Goal: Task Accomplishment & Management: Manage account settings

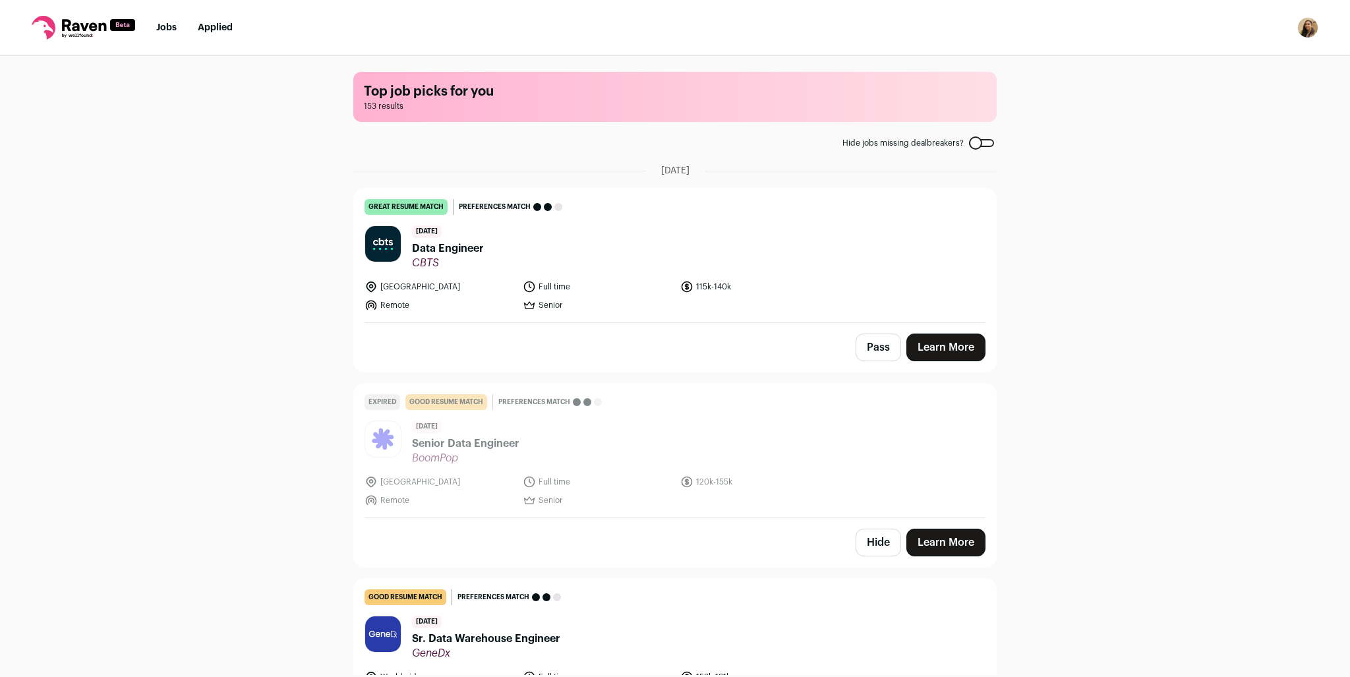
click at [1303, 28] on img "Open dropdown" at bounding box center [1307, 27] width 21 height 21
click at [1236, 67] on link "Settings" at bounding box center [1245, 61] width 146 height 32
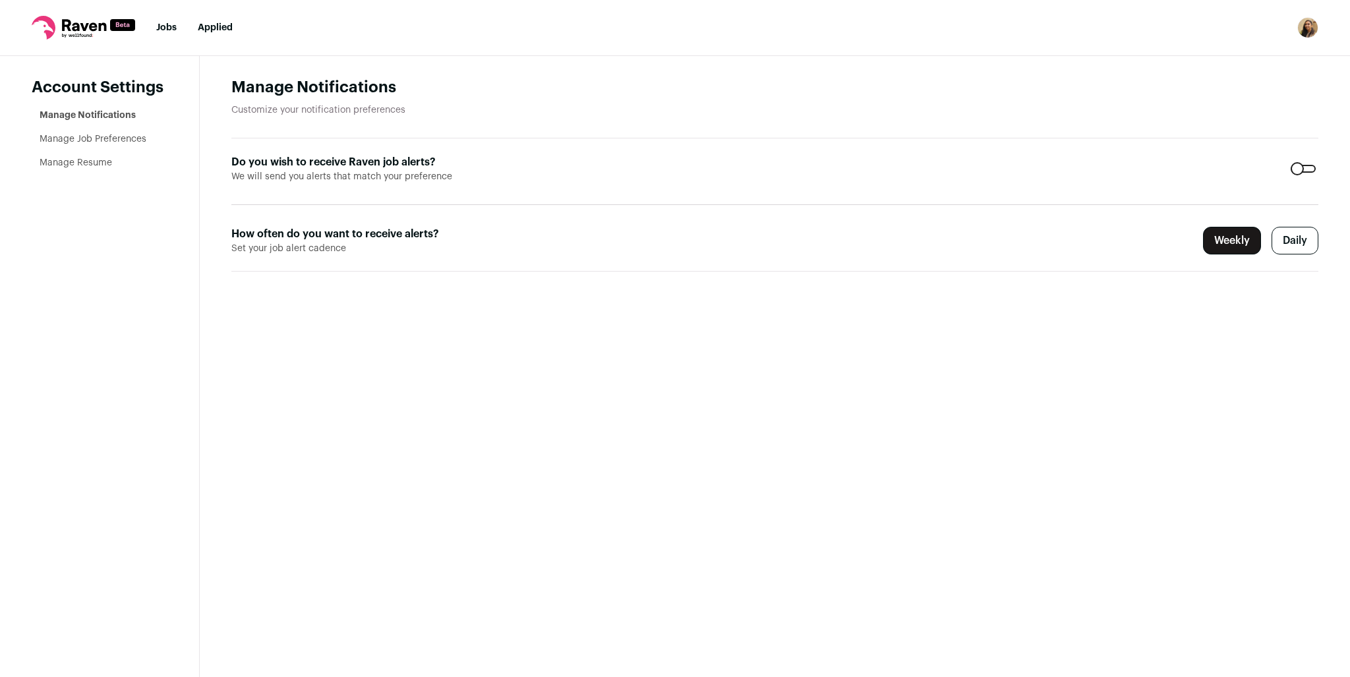
click at [1287, 239] on label "Daily" at bounding box center [1295, 241] width 47 height 28
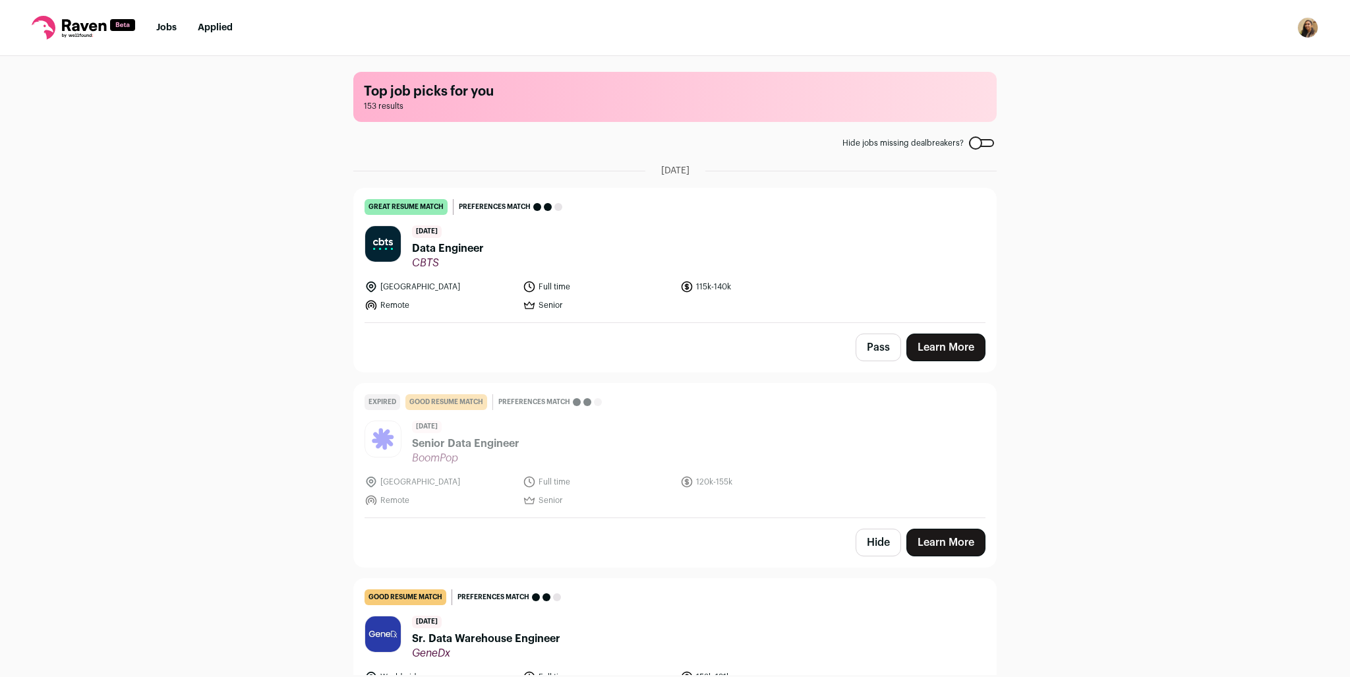
click at [163, 28] on link "Jobs" at bounding box center [166, 27] width 20 height 9
click at [883, 541] on button "Hide" at bounding box center [878, 543] width 45 height 28
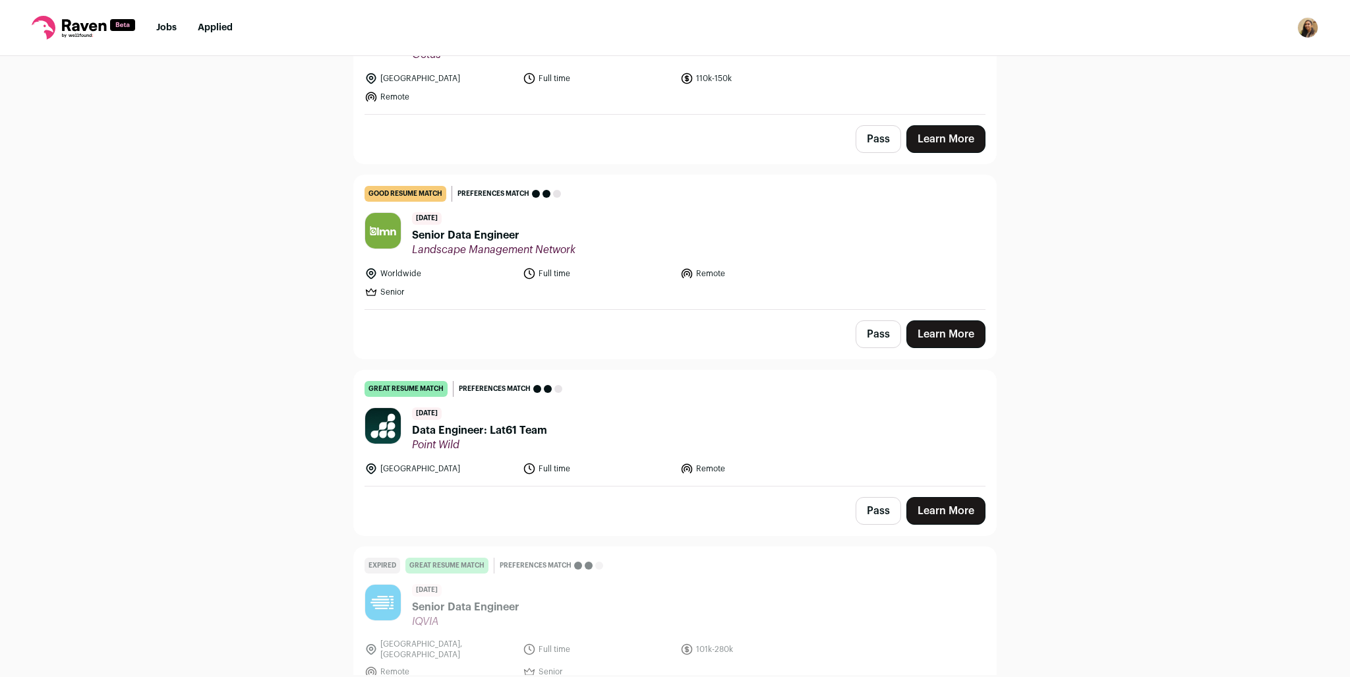
scroll to position [1187, 0]
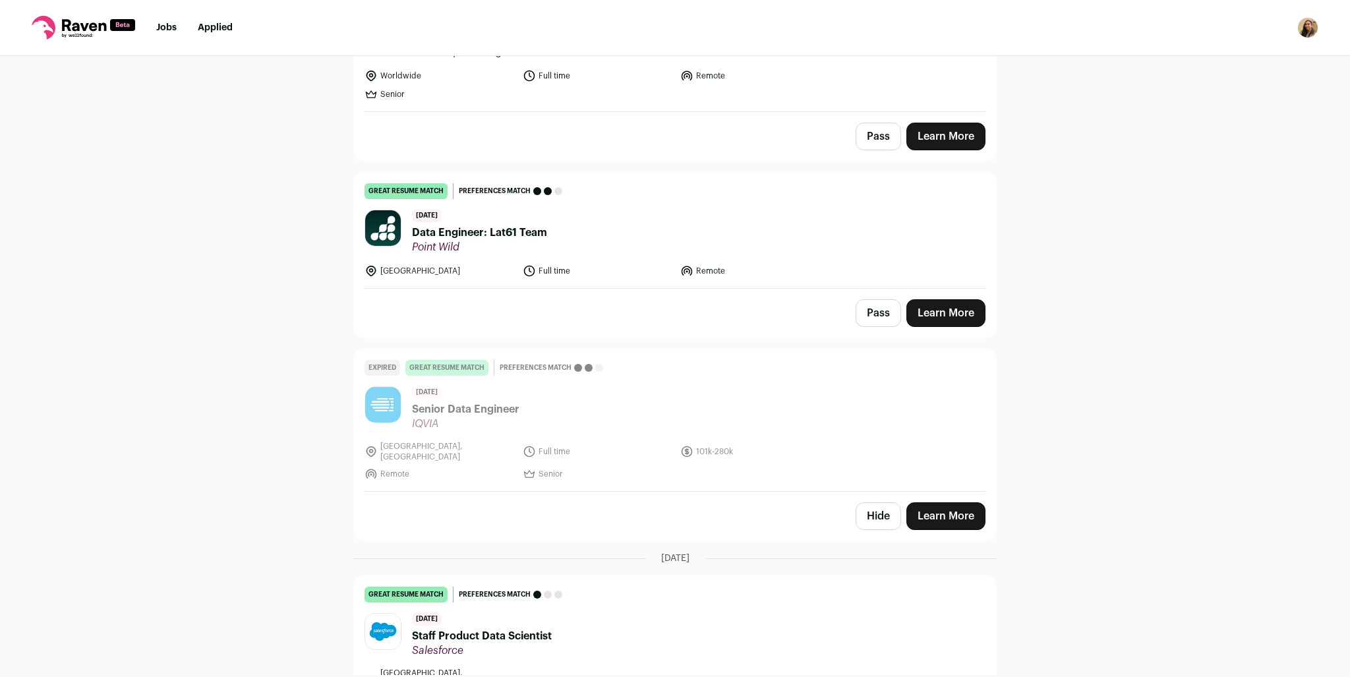
click at [865, 502] on button "Hide" at bounding box center [878, 516] width 45 height 28
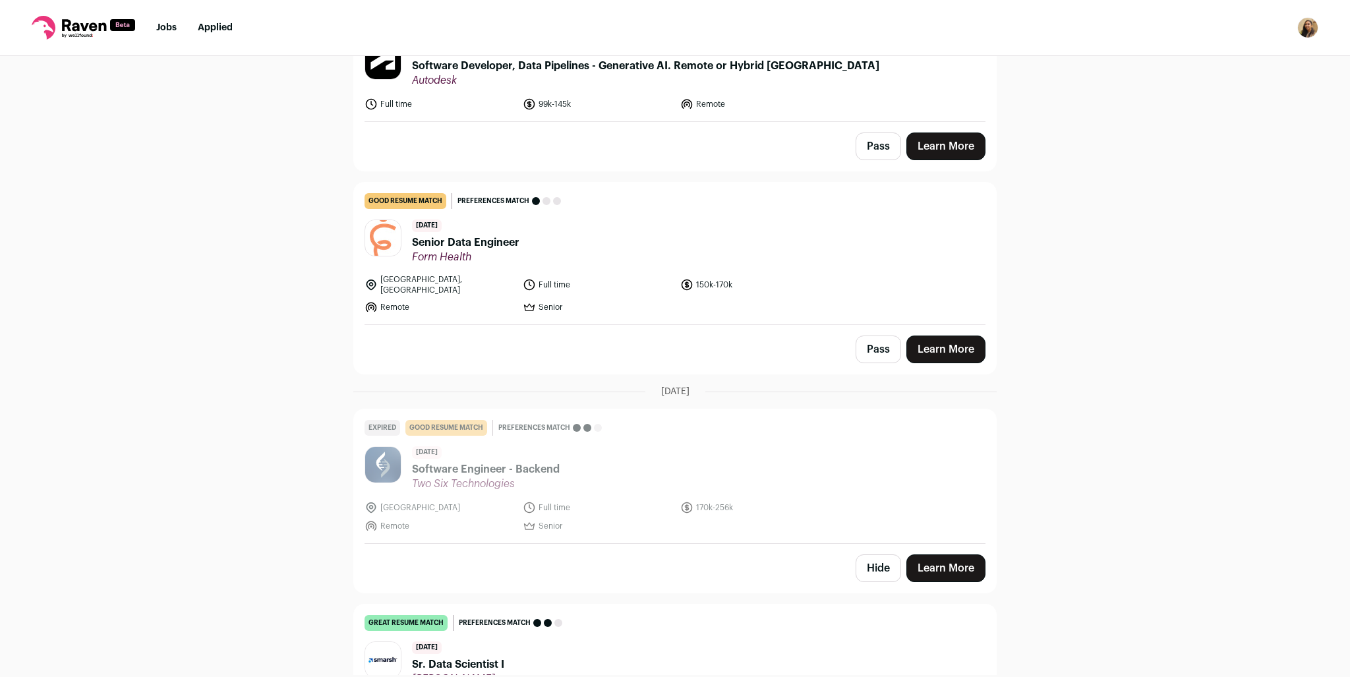
scroll to position [1780, 0]
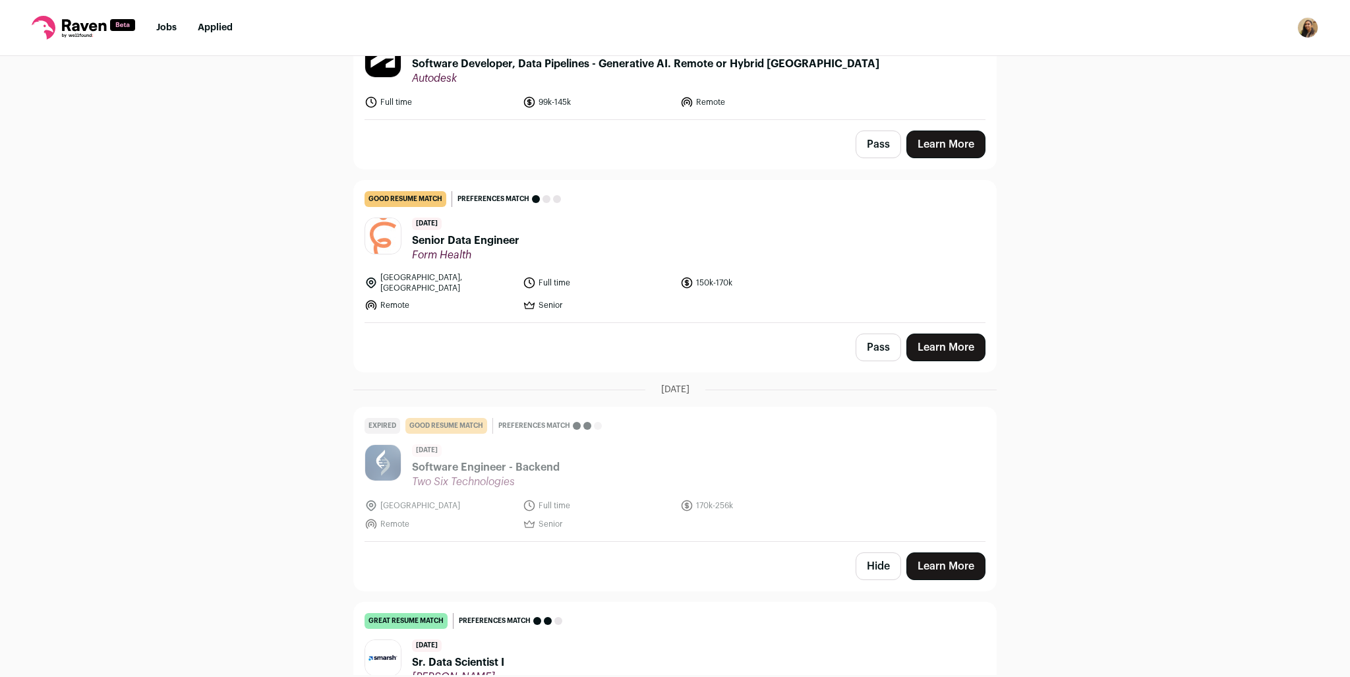
click at [869, 552] on button "Hide" at bounding box center [878, 566] width 45 height 28
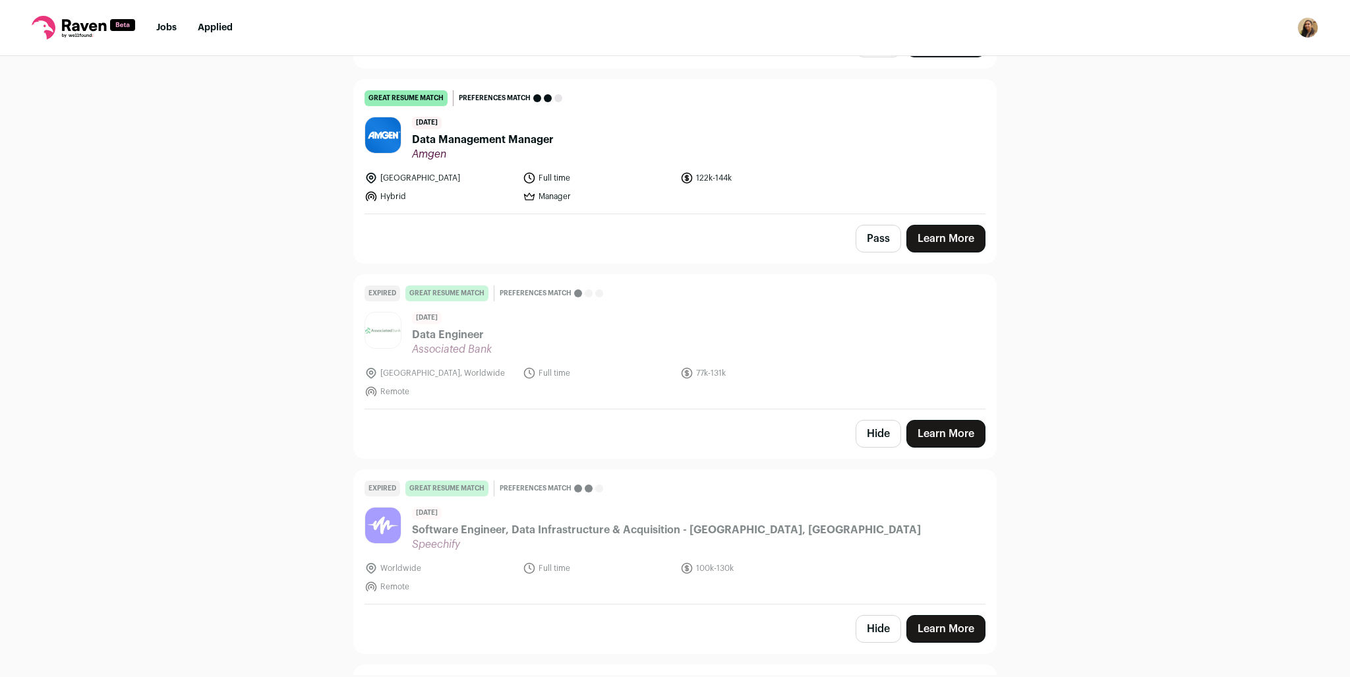
scroll to position [2505, 0]
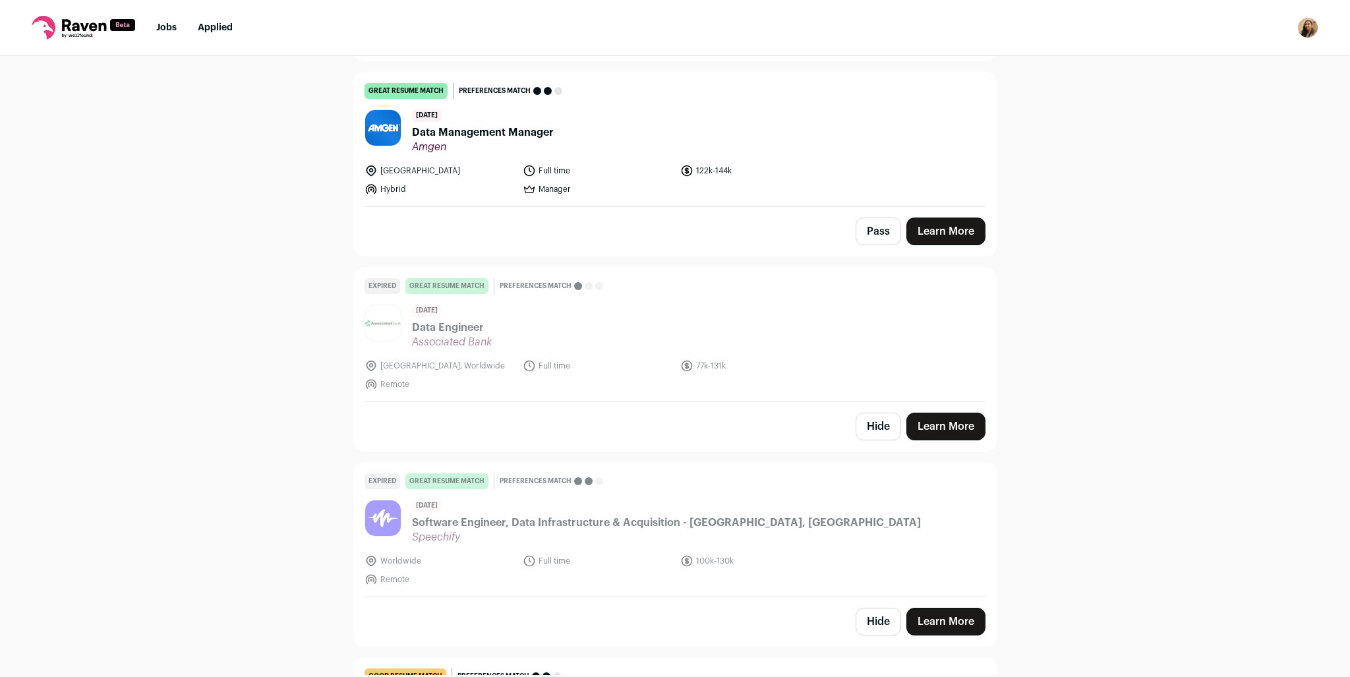
click at [881, 413] on button "Hide" at bounding box center [878, 427] width 45 height 28
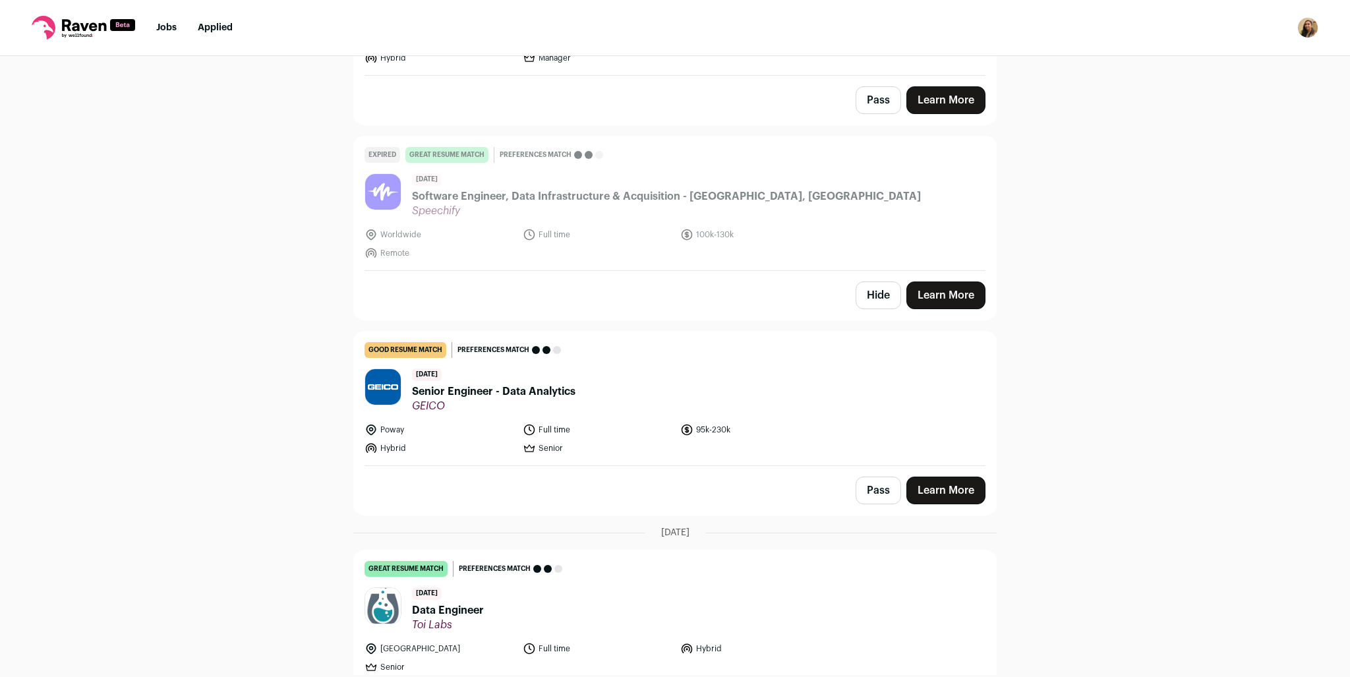
scroll to position [2637, 0]
click at [883, 281] on button "Hide" at bounding box center [878, 295] width 45 height 28
